Goal: Information Seeking & Learning: Learn about a topic

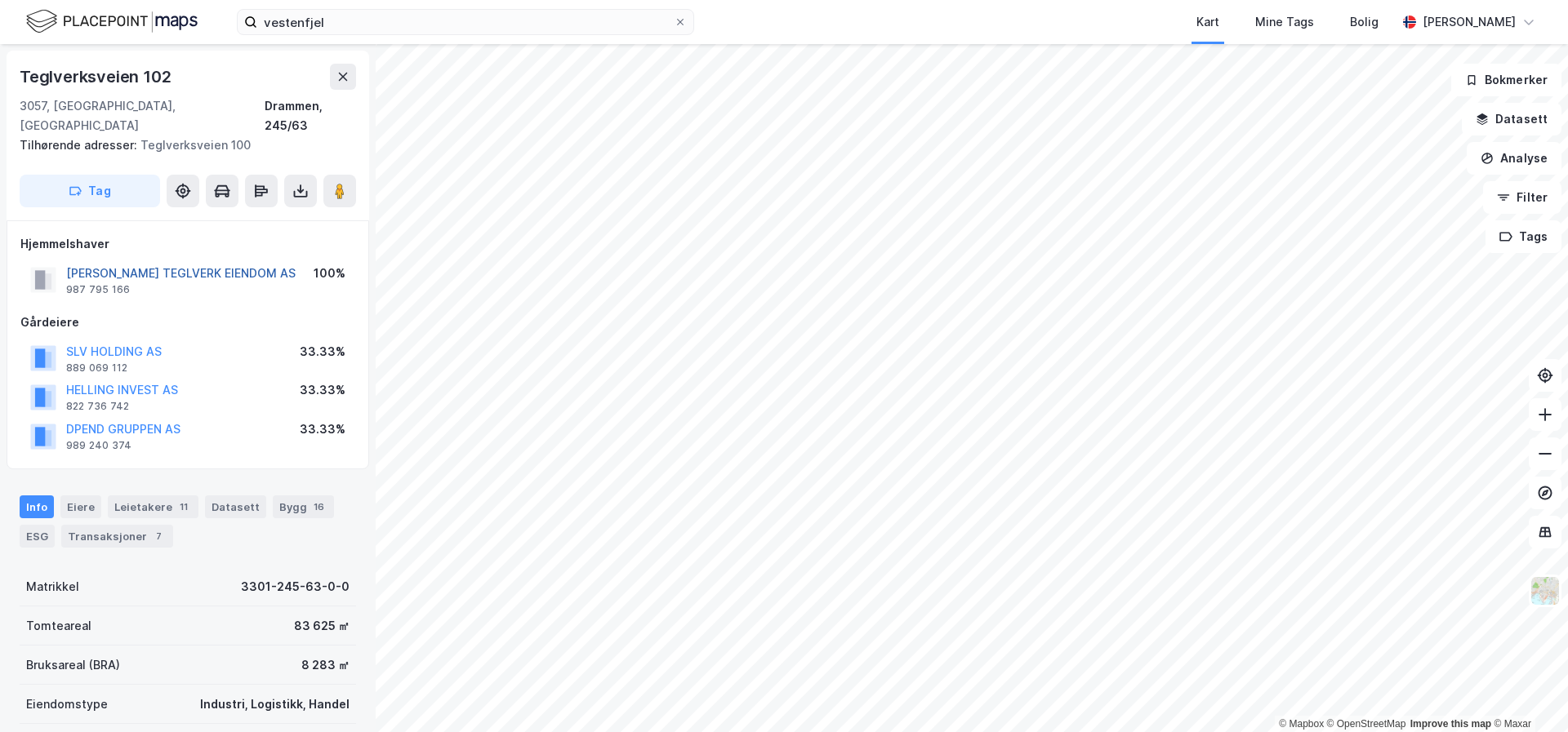
click at [0, 0] on button "[PERSON_NAME] TEGLVERK EIENDOM AS" at bounding box center [0, 0] width 0 height 0
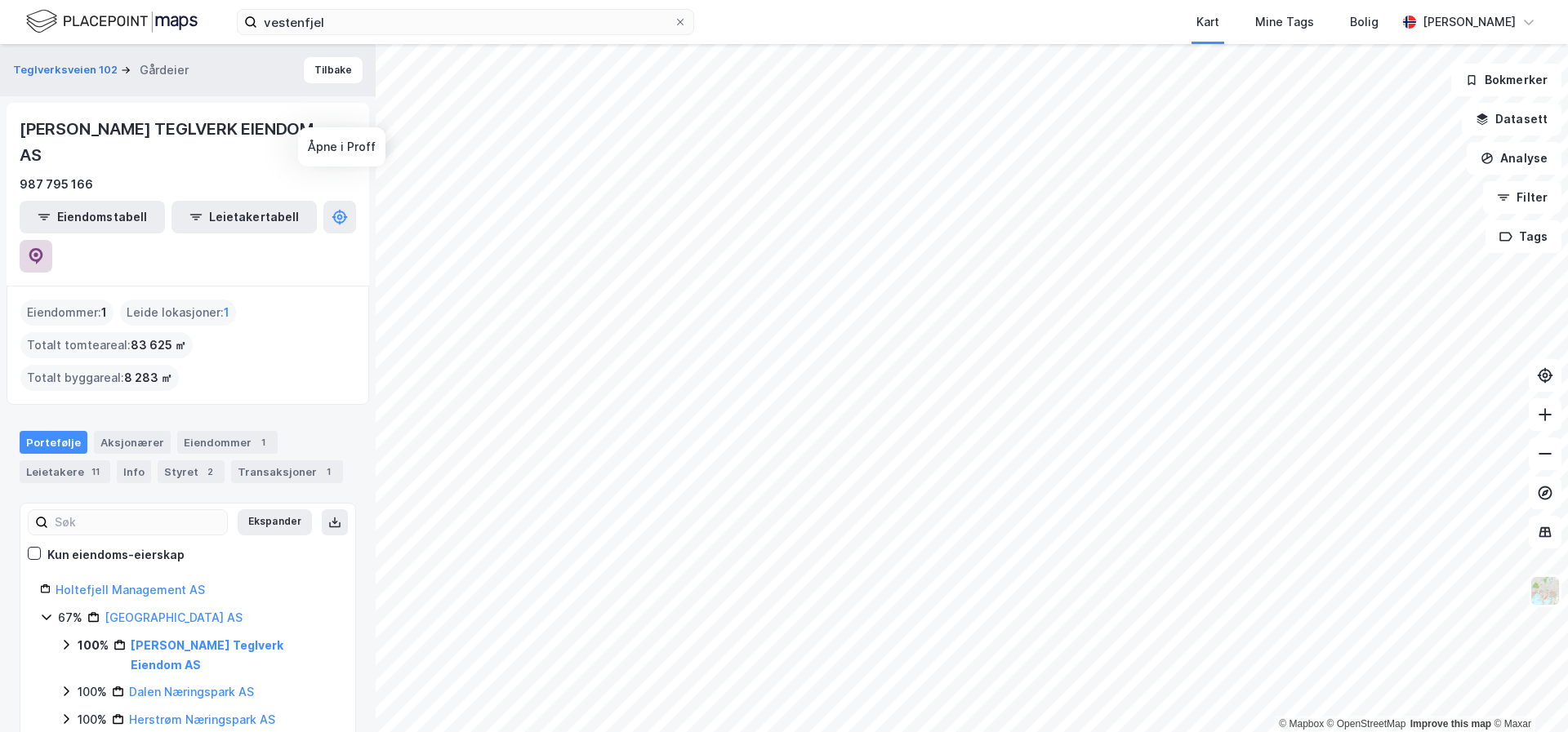
click at [44, 248] on icon at bounding box center [36, 256] width 16 height 16
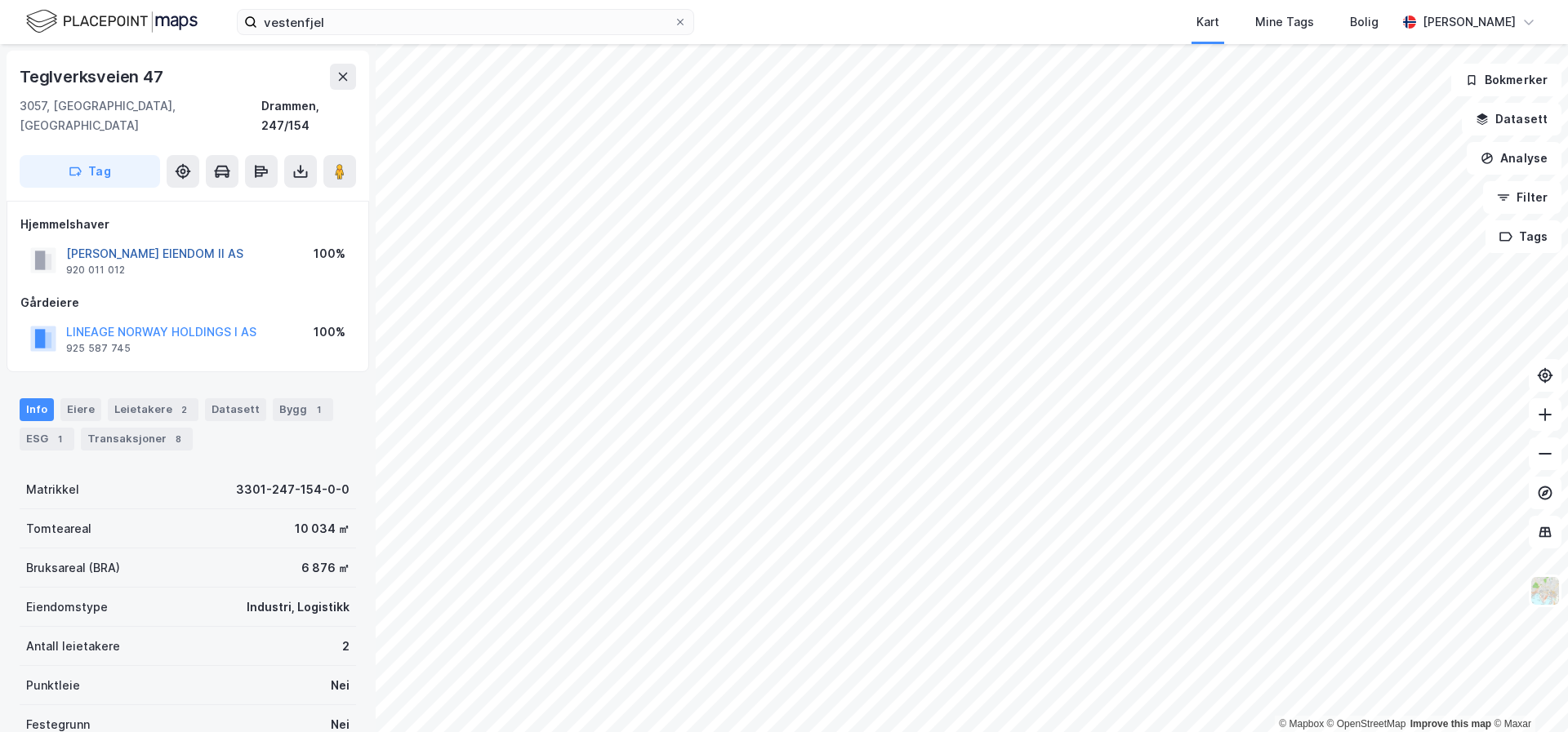
click at [0, 0] on button "[PERSON_NAME] EIENDOM II AS" at bounding box center [0, 0] width 0 height 0
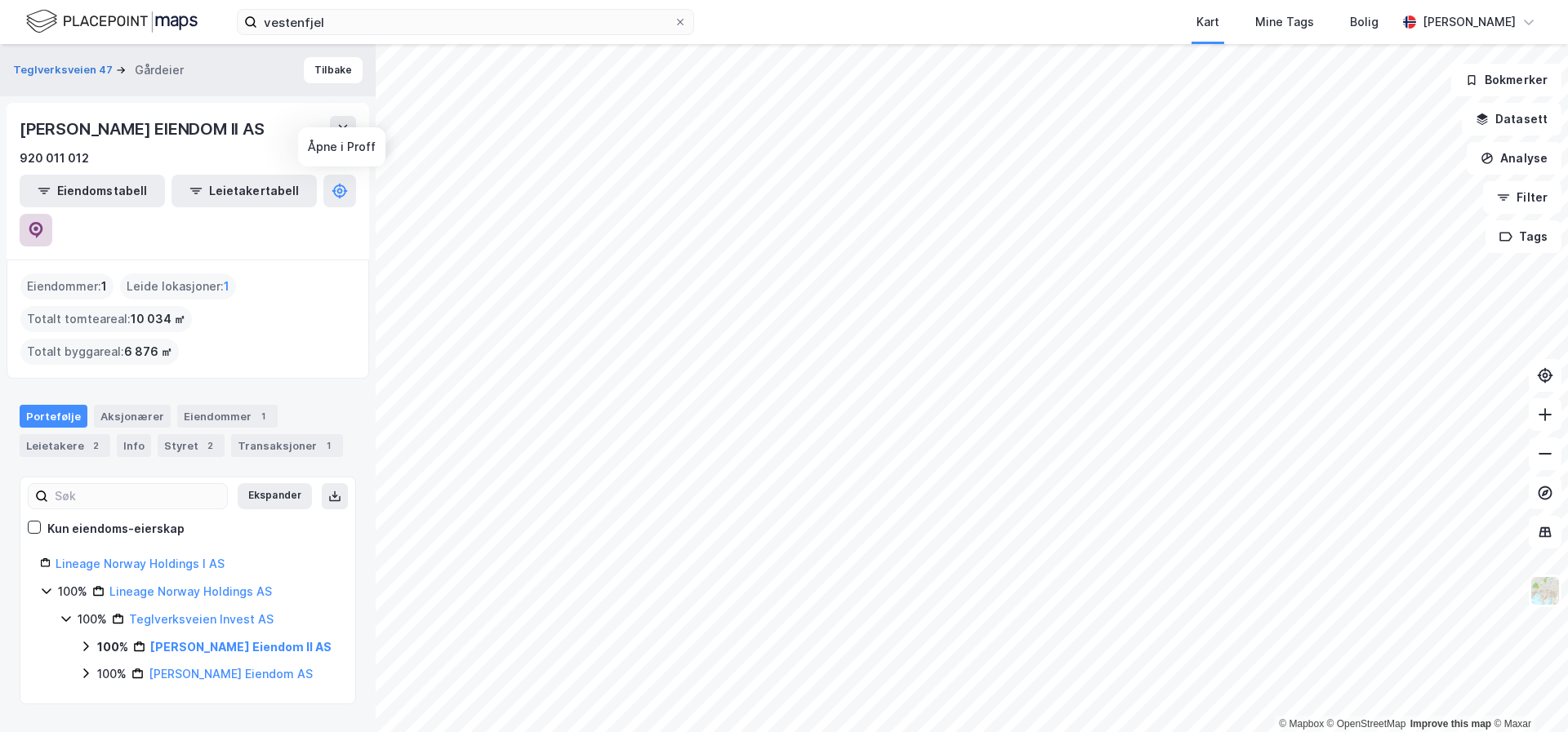
click at [53, 214] on button at bounding box center [36, 229] width 33 height 33
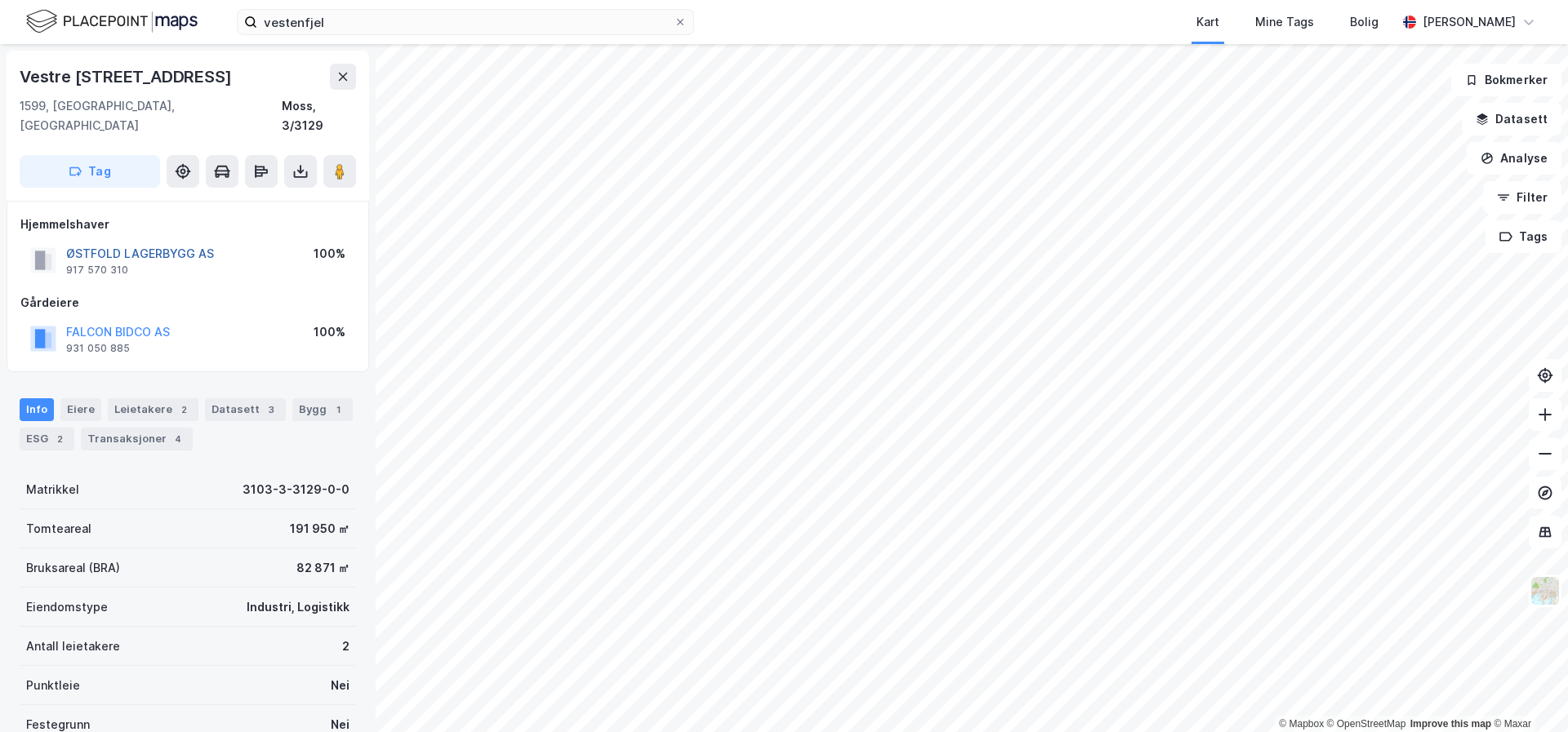
click at [0, 0] on button "ØSTFOLD LAGERBYGG AS" at bounding box center [0, 0] width 0 height 0
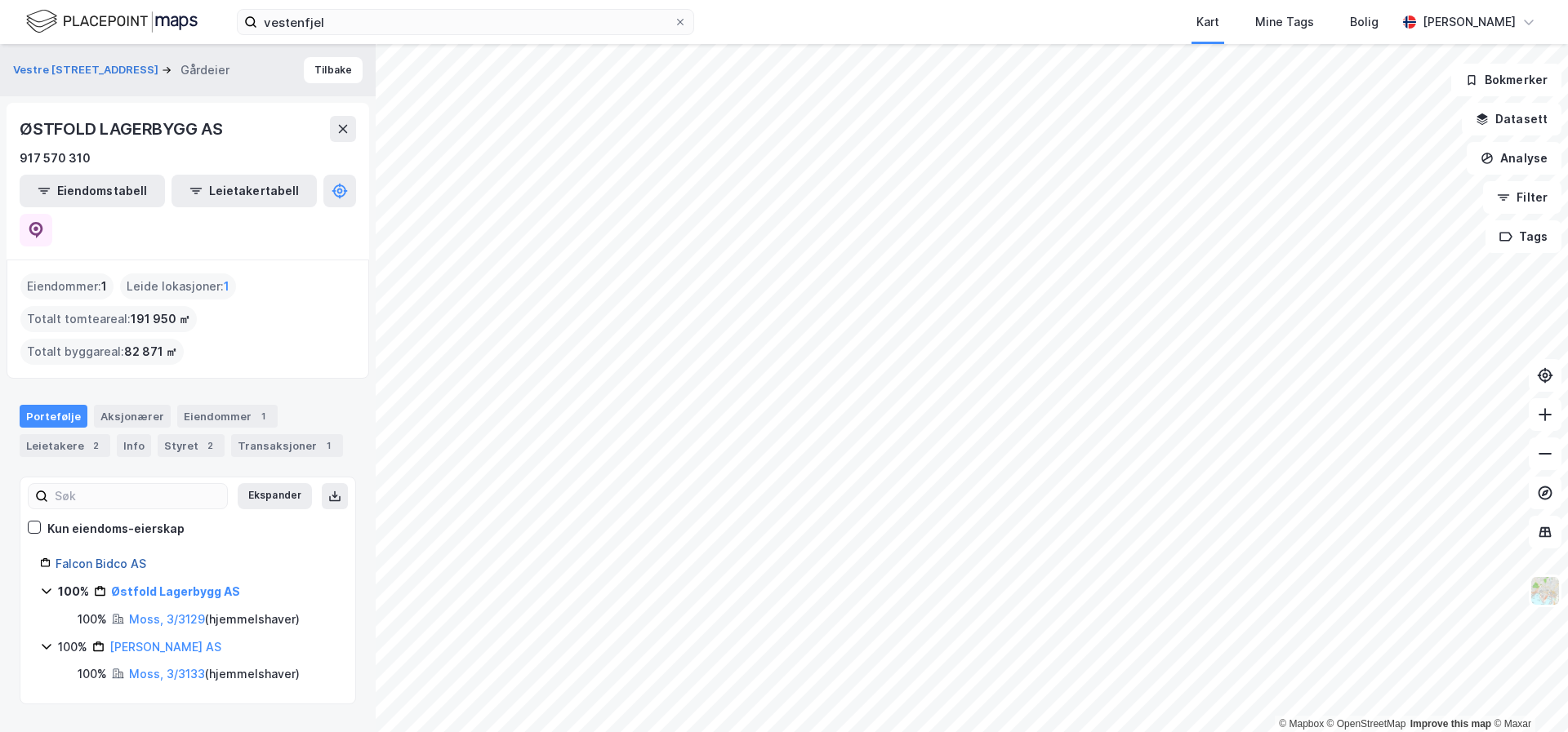
click at [126, 557] on link "Falcon Bidco AS" at bounding box center [100, 564] width 90 height 14
click at [44, 222] on icon at bounding box center [37, 230] width 14 height 16
